Goal: Task Accomplishment & Management: Use online tool/utility

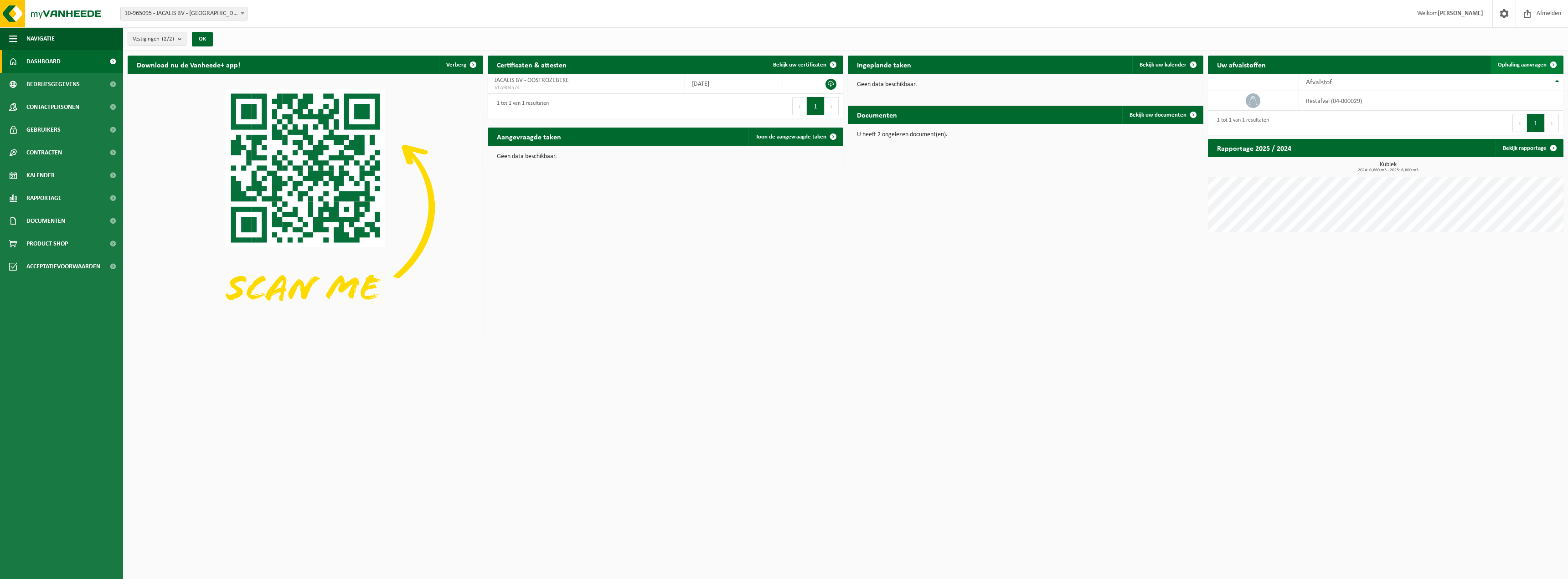
click at [1525, 63] on span "Ophaling aanvragen" at bounding box center [1522, 65] width 49 height 6
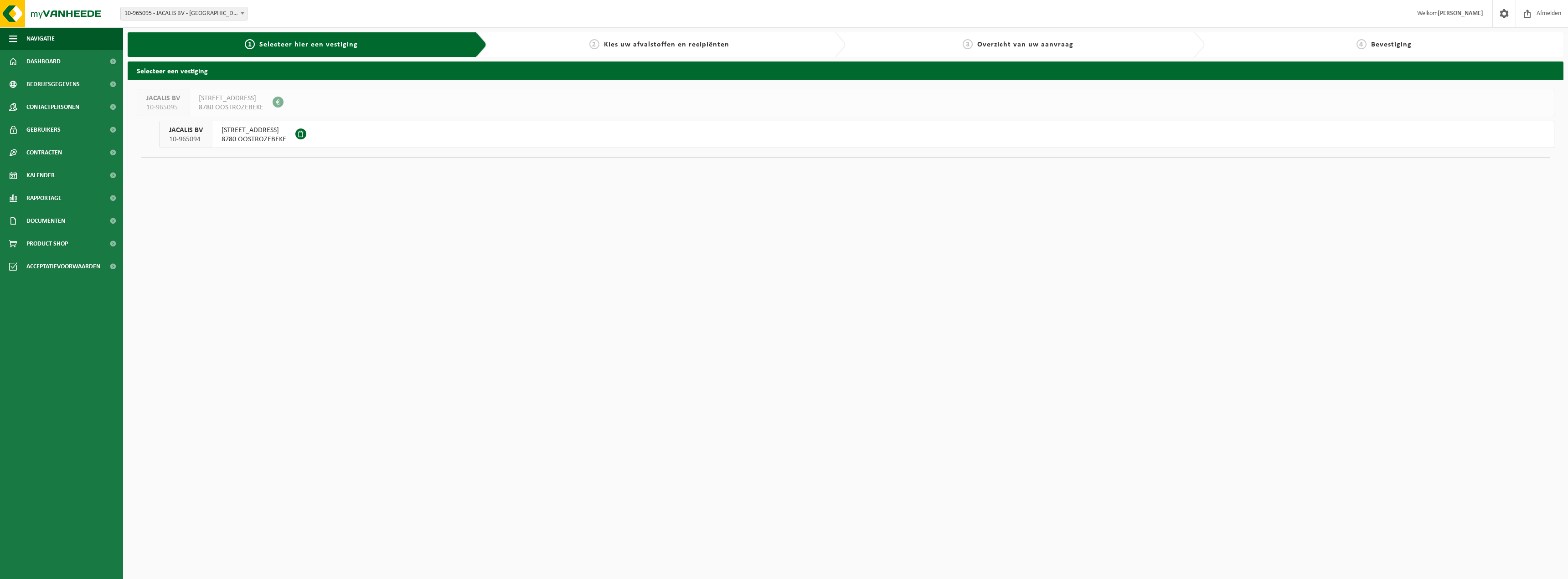
click at [252, 133] on span "WAKKENSTEENWEG 6" at bounding box center [254, 130] width 64 height 9
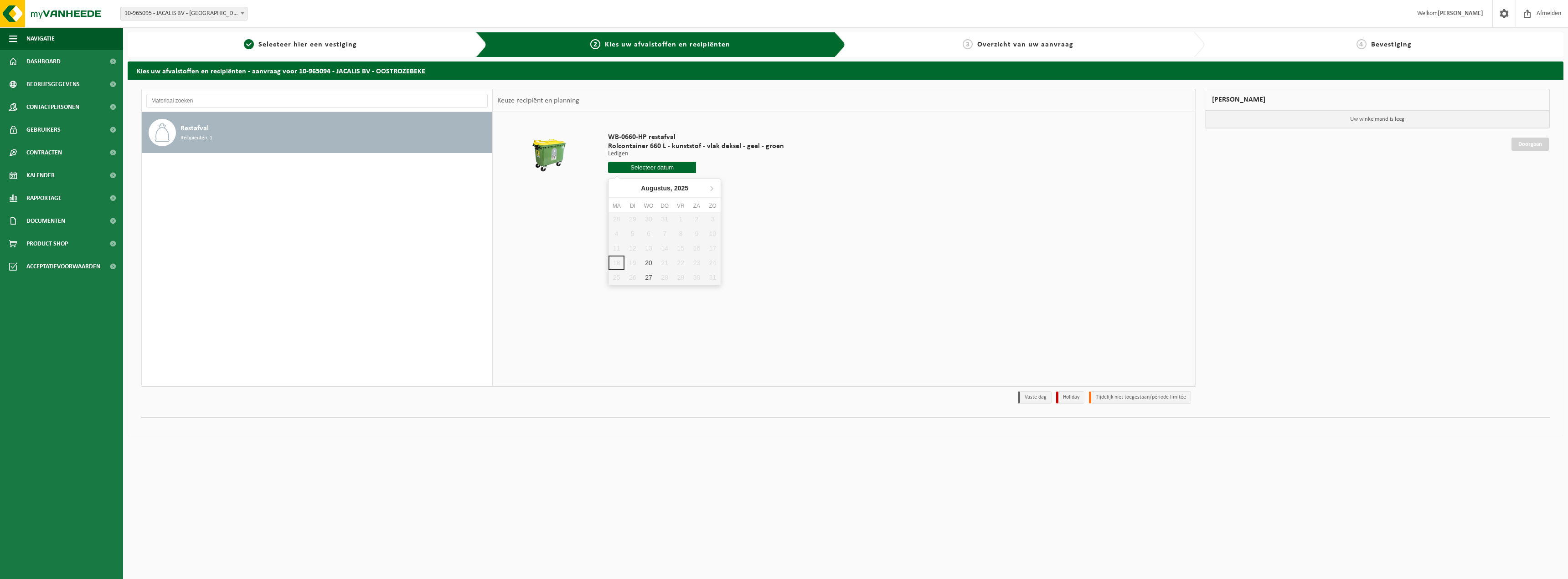
click at [642, 167] on input "text" at bounding box center [651, 167] width 88 height 11
click at [647, 261] on div "20" at bounding box center [648, 262] width 16 height 14
type input "Van 2025-08-20"
click at [631, 201] on button "In winkelmand" at bounding box center [633, 201] width 50 height 14
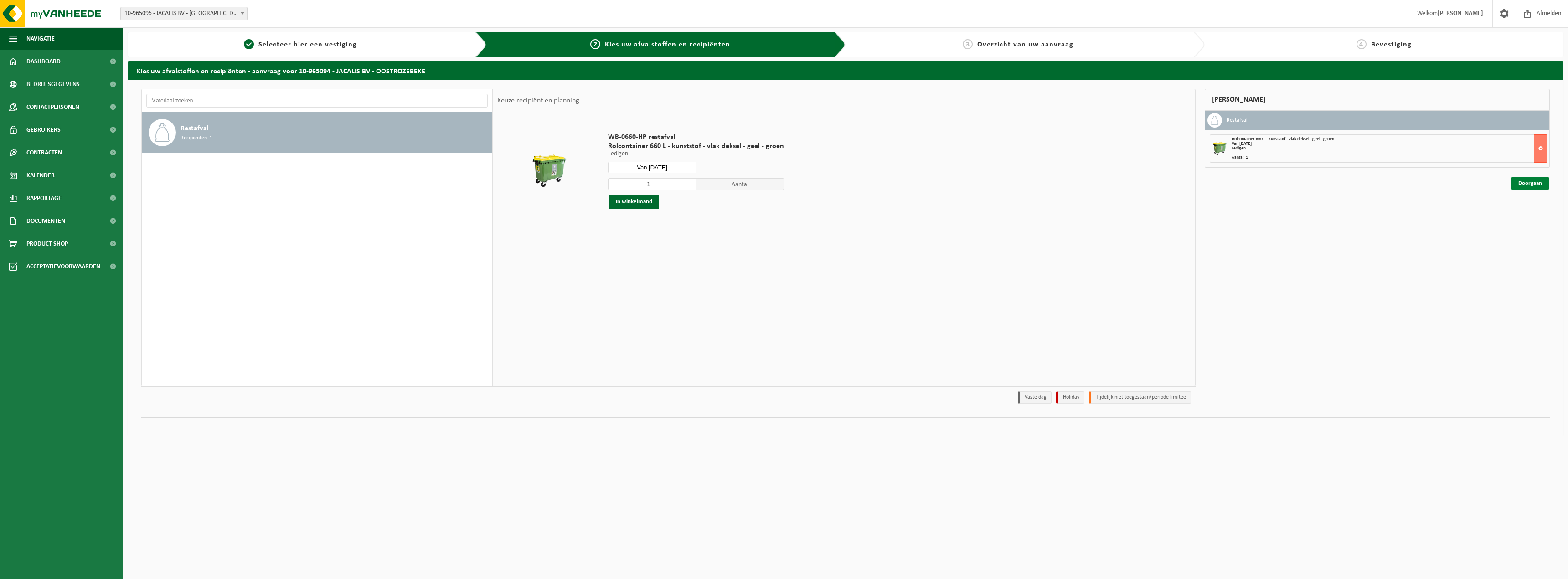
click at [1520, 184] on link "Doorgaan" at bounding box center [1530, 184] width 37 height 13
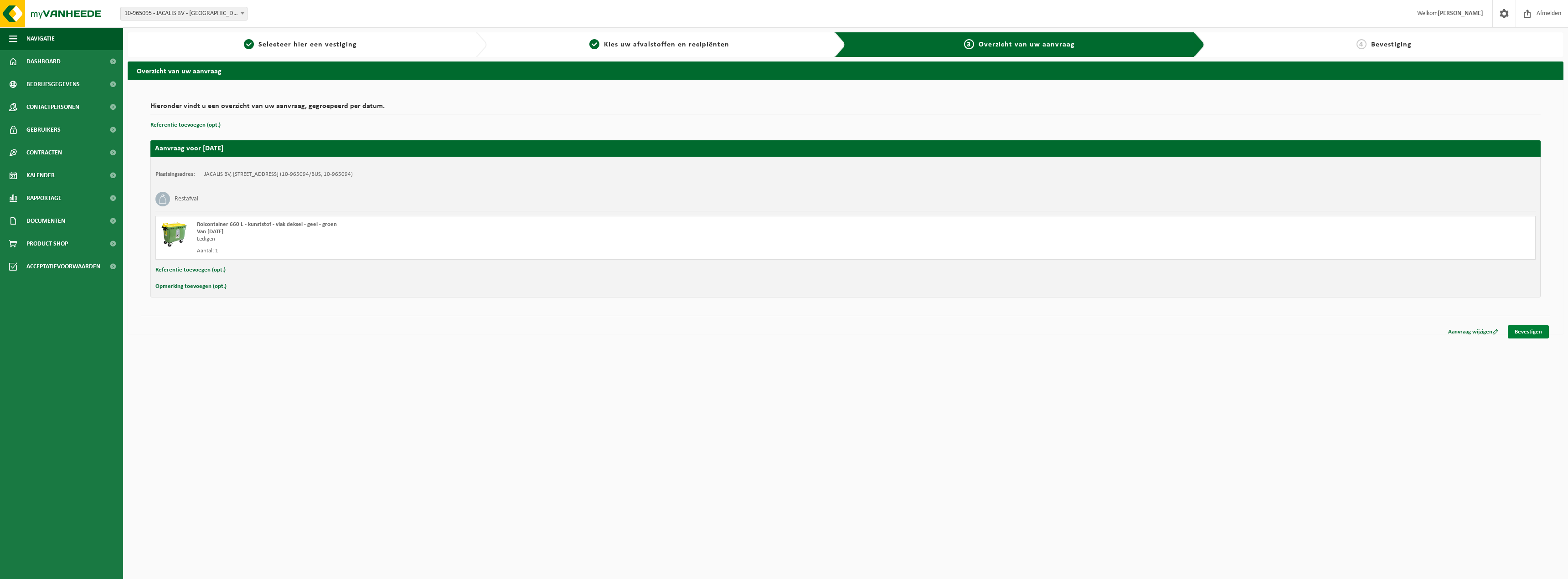
click at [1528, 332] on link "Bevestigen" at bounding box center [1528, 332] width 41 height 13
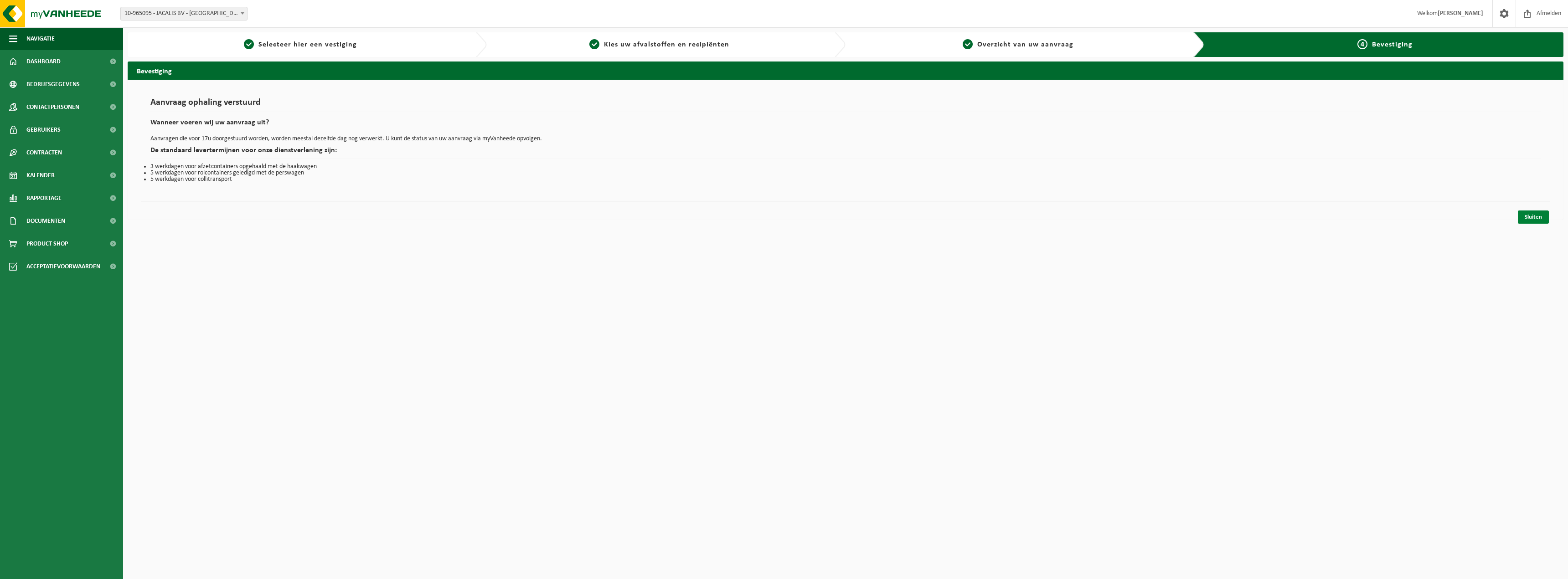
click at [1532, 216] on link "Sluiten" at bounding box center [1533, 217] width 31 height 13
